Goal: Transaction & Acquisition: Purchase product/service

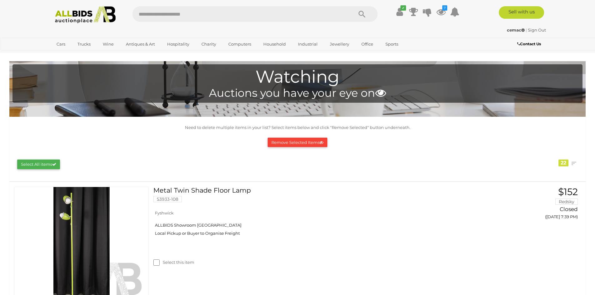
scroll to position [62, 0]
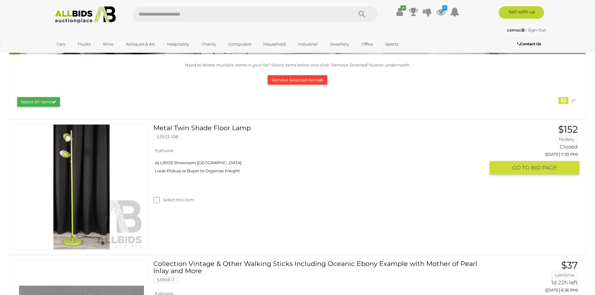
click at [347, 201] on div "Select this item" at bounding box center [321, 200] width 336 height 6
click at [298, 77] on button "Remove Selected Items" at bounding box center [298, 80] width 60 height 10
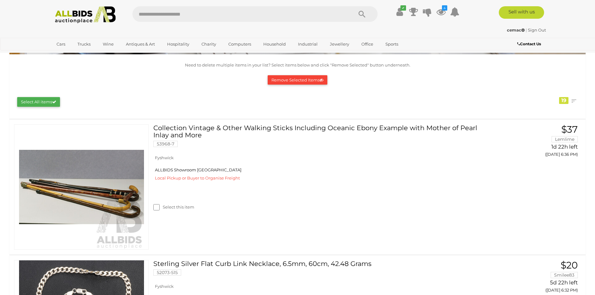
scroll to position [0, 0]
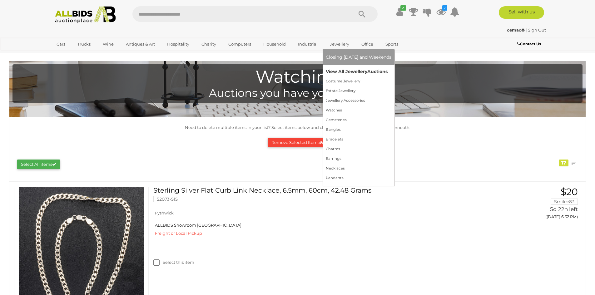
click at [340, 72] on link "View All Jewellery Auctions" at bounding box center [359, 72] width 66 height 10
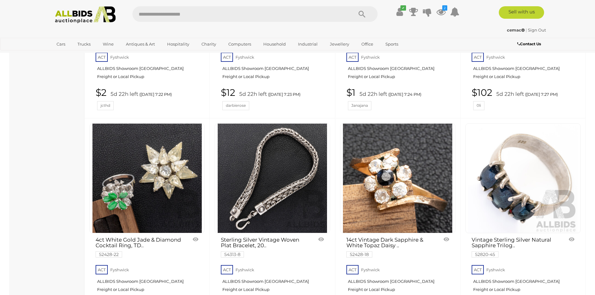
scroll to position [1999, 0]
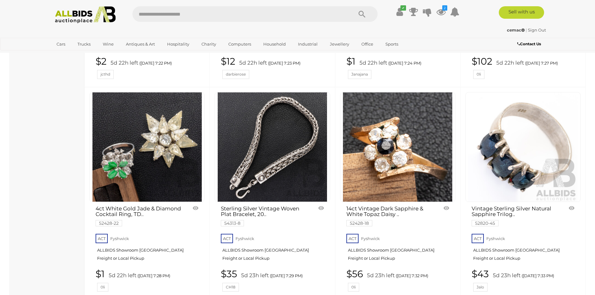
click at [273, 168] on img at bounding box center [272, 146] width 109 height 109
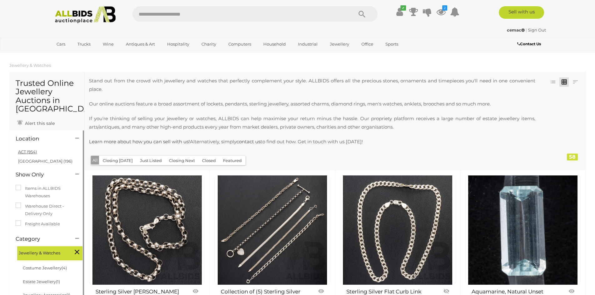
click at [25, 152] on link "ACT (954)" at bounding box center [27, 151] width 19 height 5
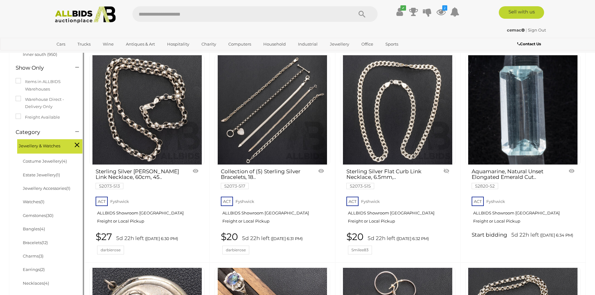
scroll to position [125, 0]
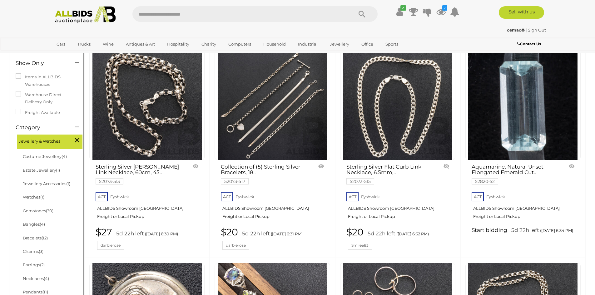
click at [274, 113] on img at bounding box center [272, 105] width 109 height 109
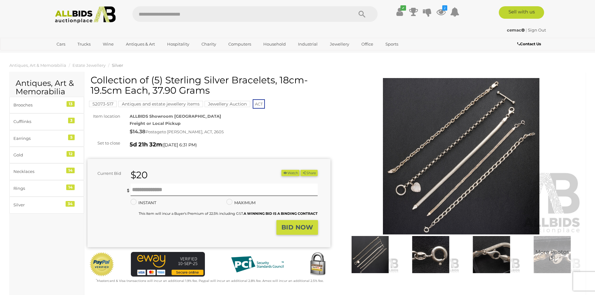
click at [466, 167] on img at bounding box center [461, 156] width 243 height 156
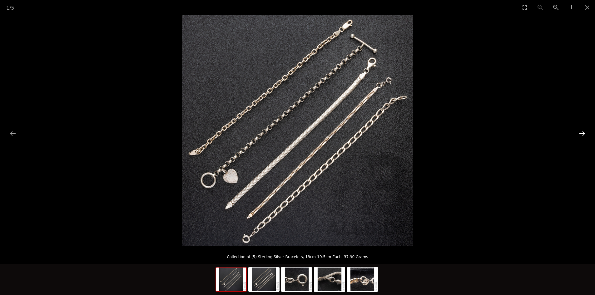
click at [580, 133] on button "Next slide" at bounding box center [582, 133] width 13 height 12
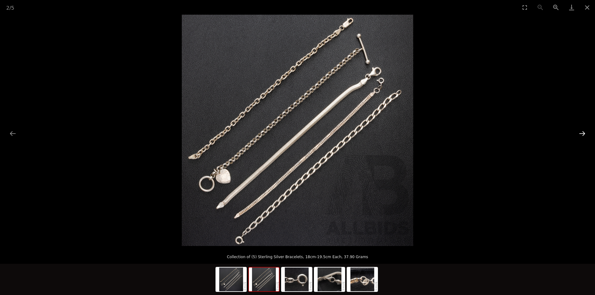
click at [580, 133] on button "Next slide" at bounding box center [582, 133] width 13 height 12
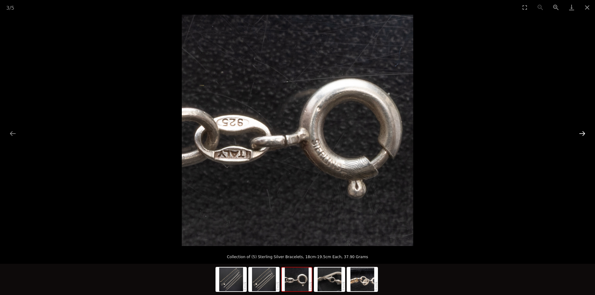
click at [580, 133] on button "Next slide" at bounding box center [582, 133] width 13 height 12
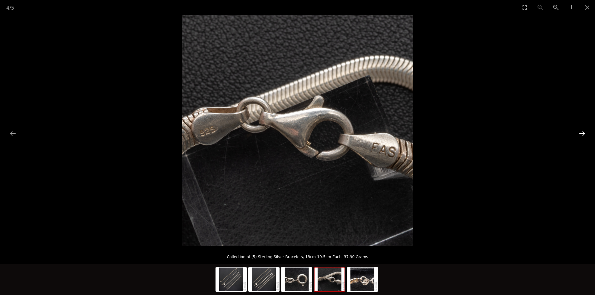
click at [580, 133] on button "Next slide" at bounding box center [582, 133] width 13 height 12
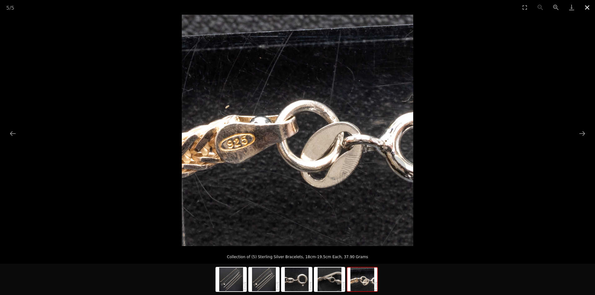
click at [587, 8] on button "Close gallery" at bounding box center [587, 7] width 16 height 15
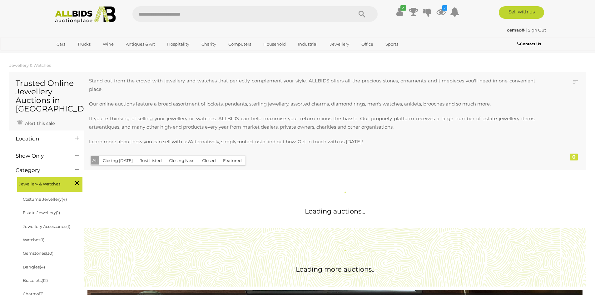
scroll to position [125, 0]
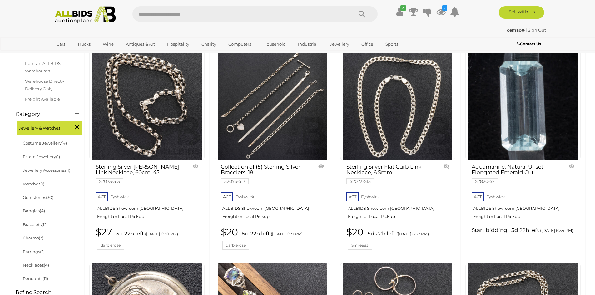
scroll to position [138, 0]
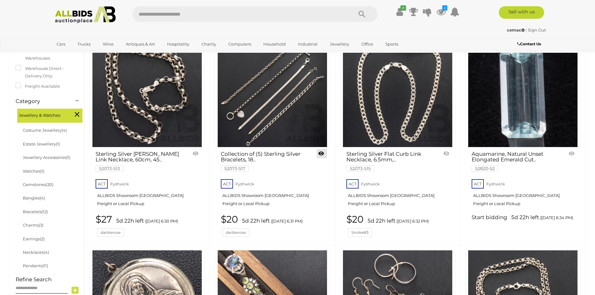
click at [321, 154] on link at bounding box center [322, 153] width 10 height 9
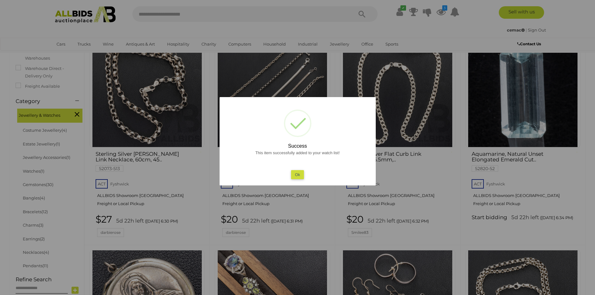
click at [297, 174] on button "Ok" at bounding box center [297, 174] width 13 height 9
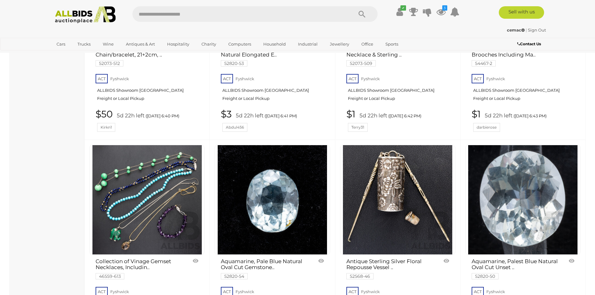
scroll to position [700, 0]
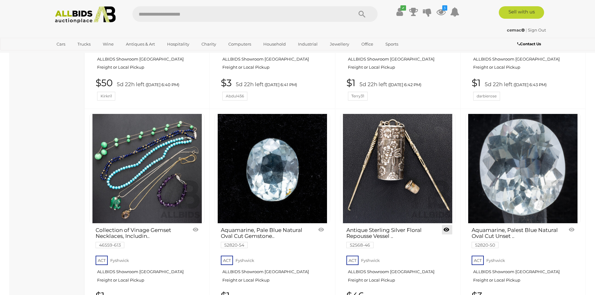
click at [446, 230] on link at bounding box center [447, 229] width 10 height 9
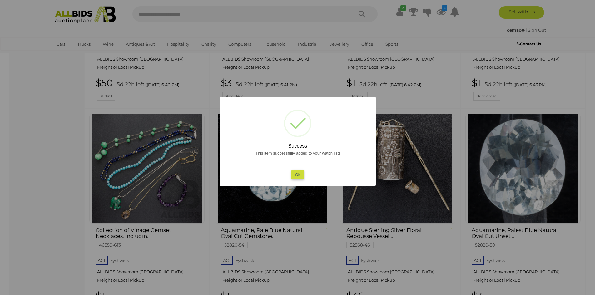
click at [296, 174] on button "Ok" at bounding box center [297, 174] width 13 height 9
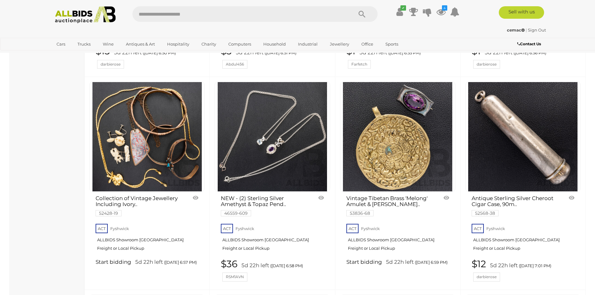
scroll to position [1168, 0]
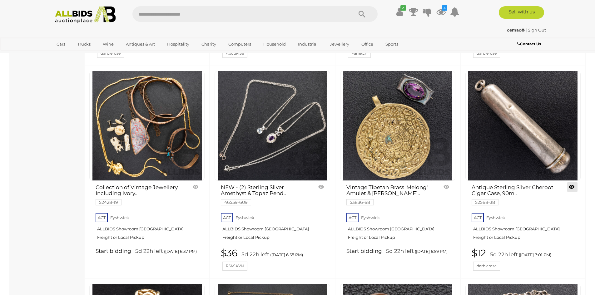
click at [572, 187] on link at bounding box center [572, 186] width 10 height 9
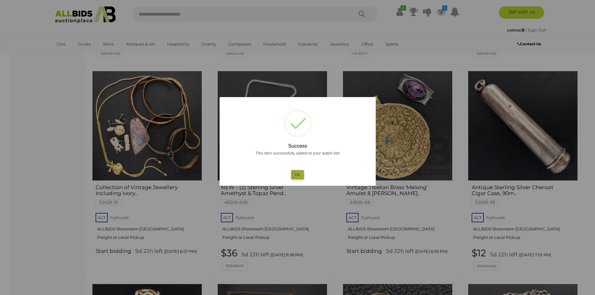
click at [299, 174] on button "Ok" at bounding box center [297, 174] width 13 height 9
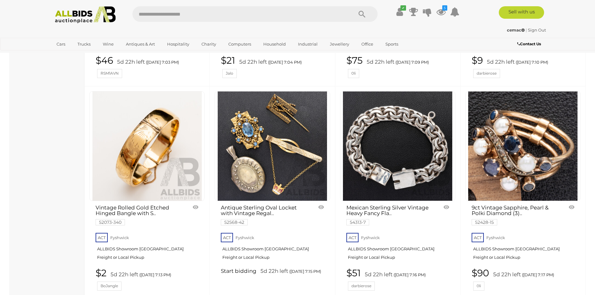
scroll to position [1574, 0]
click at [443, 206] on link at bounding box center [447, 206] width 10 height 9
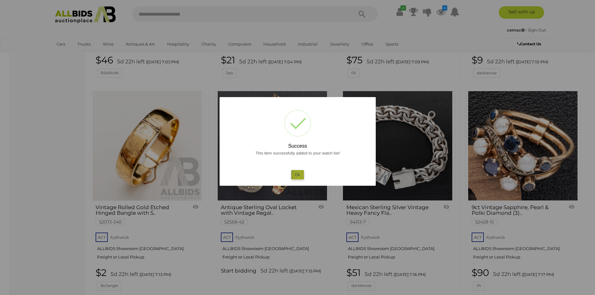
click at [299, 175] on button "Ok" at bounding box center [297, 174] width 13 height 9
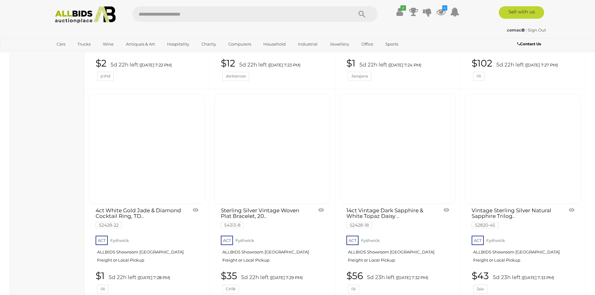
scroll to position [2012, 0]
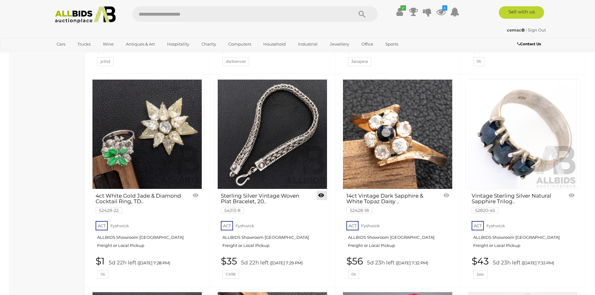
click at [321, 196] on link at bounding box center [322, 195] width 10 height 9
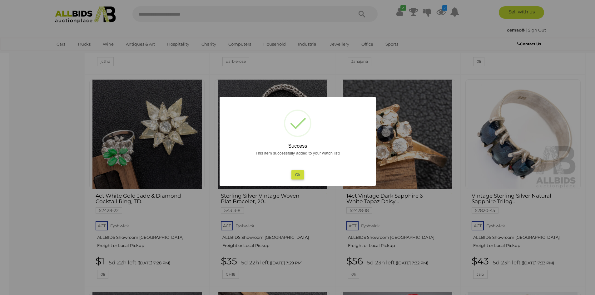
click at [297, 174] on button "Ok" at bounding box center [297, 174] width 13 height 9
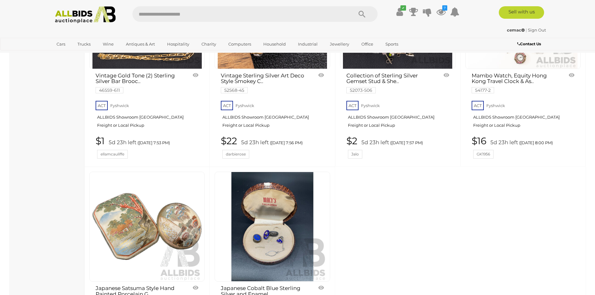
scroll to position [2980, 0]
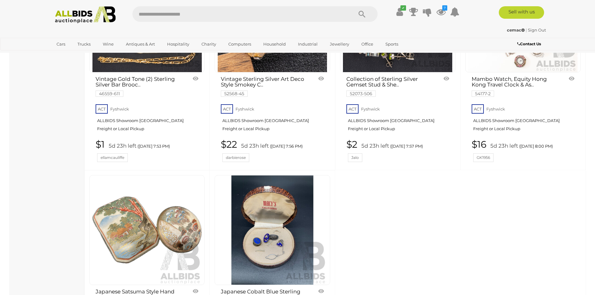
click at [534, 29] on link "Sign Out" at bounding box center [537, 29] width 18 height 5
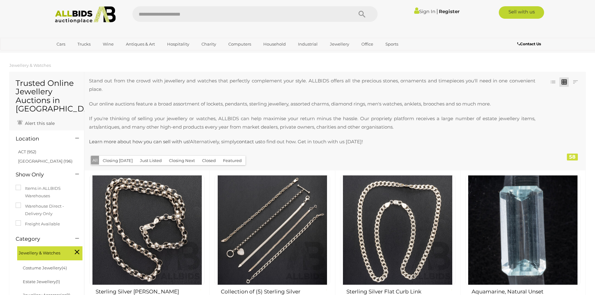
scroll to position [138, 0]
